Goal: Transaction & Acquisition: Purchase product/service

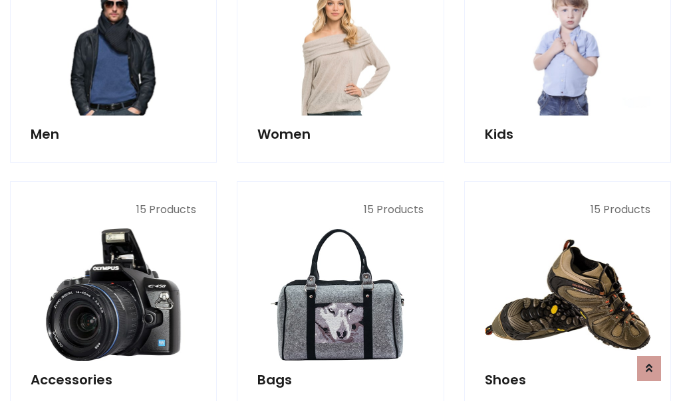
scroll to position [445, 0]
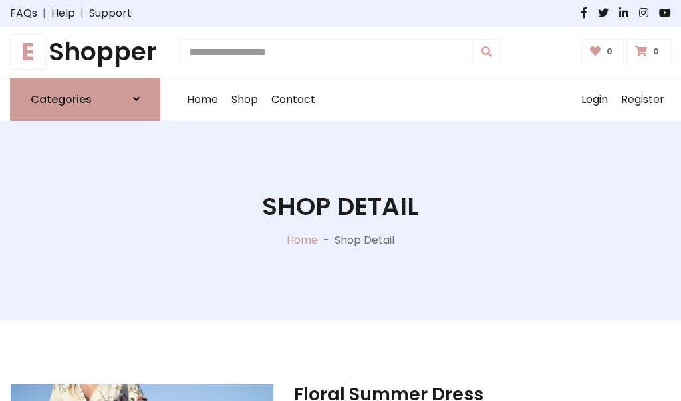
click at [85, 52] on h1 "E Shopper" at bounding box center [85, 52] width 150 height 30
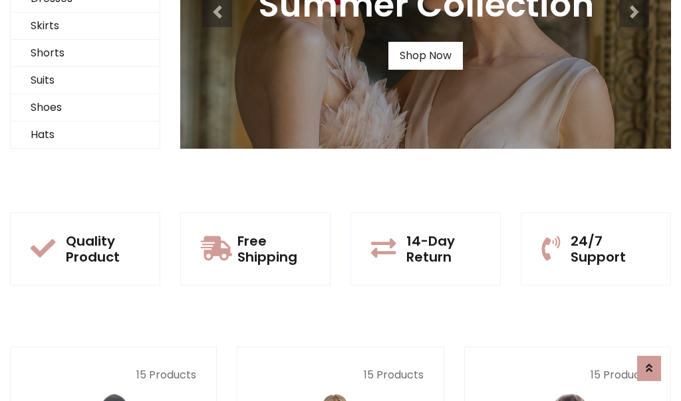
scroll to position [128, 0]
